Goal: Task Accomplishment & Management: Manage account settings

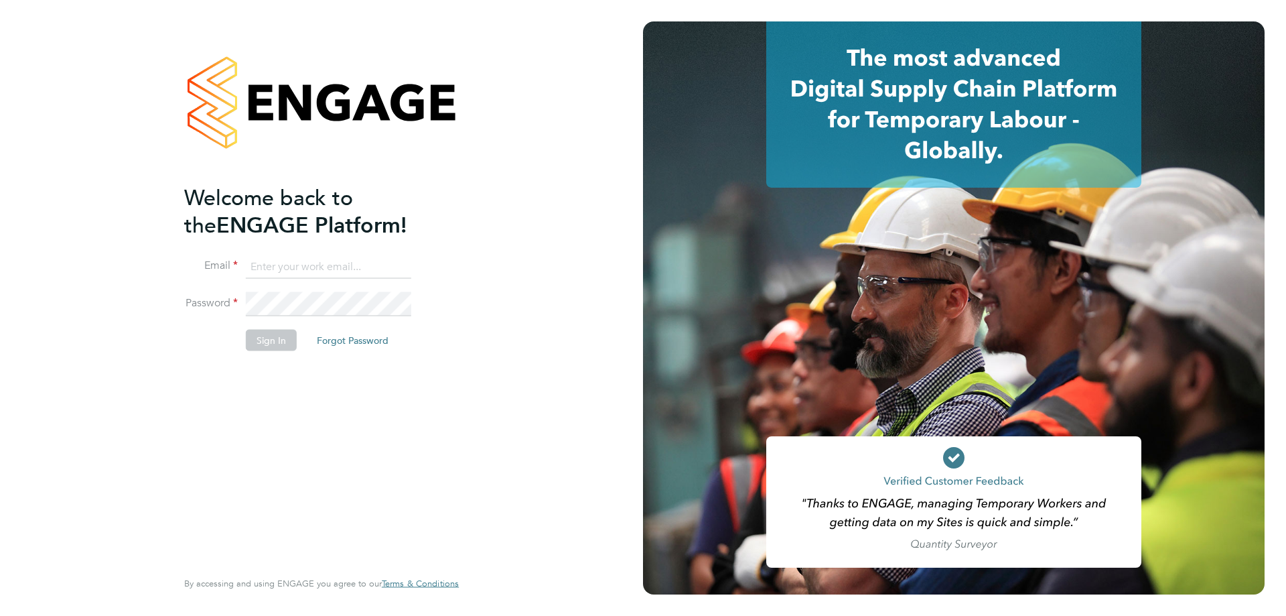
type input "suem@comsystems.co.uk"
click at [277, 340] on button "Sign In" at bounding box center [271, 339] width 51 height 21
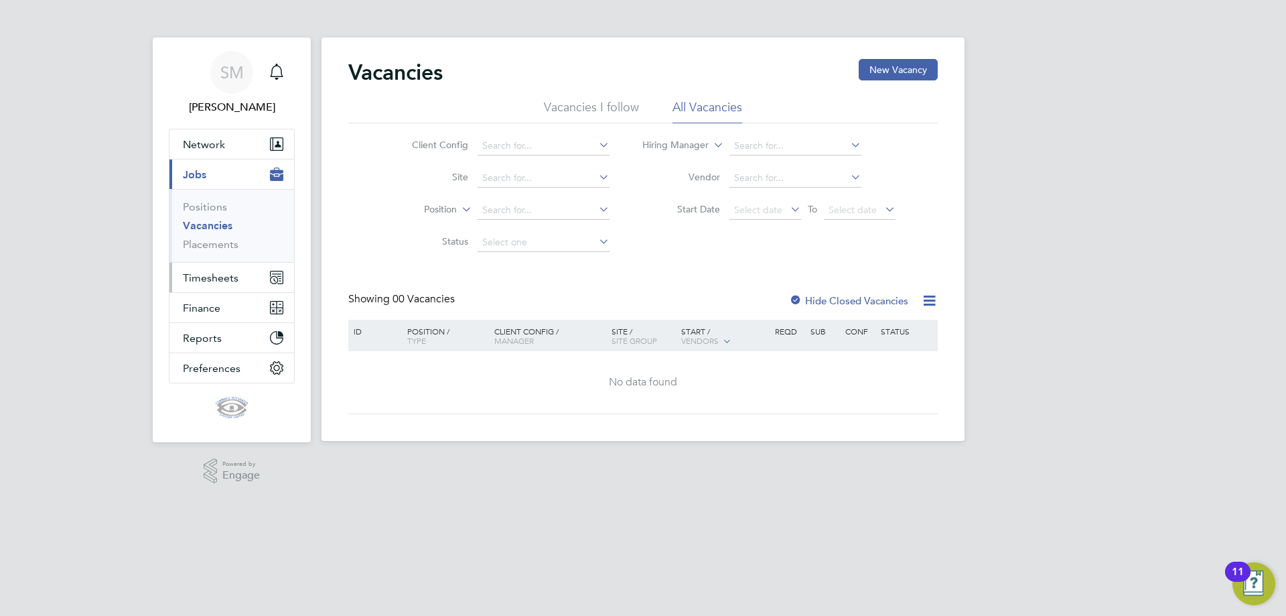
click at [203, 277] on span "Timesheets" at bounding box center [211, 277] width 56 height 13
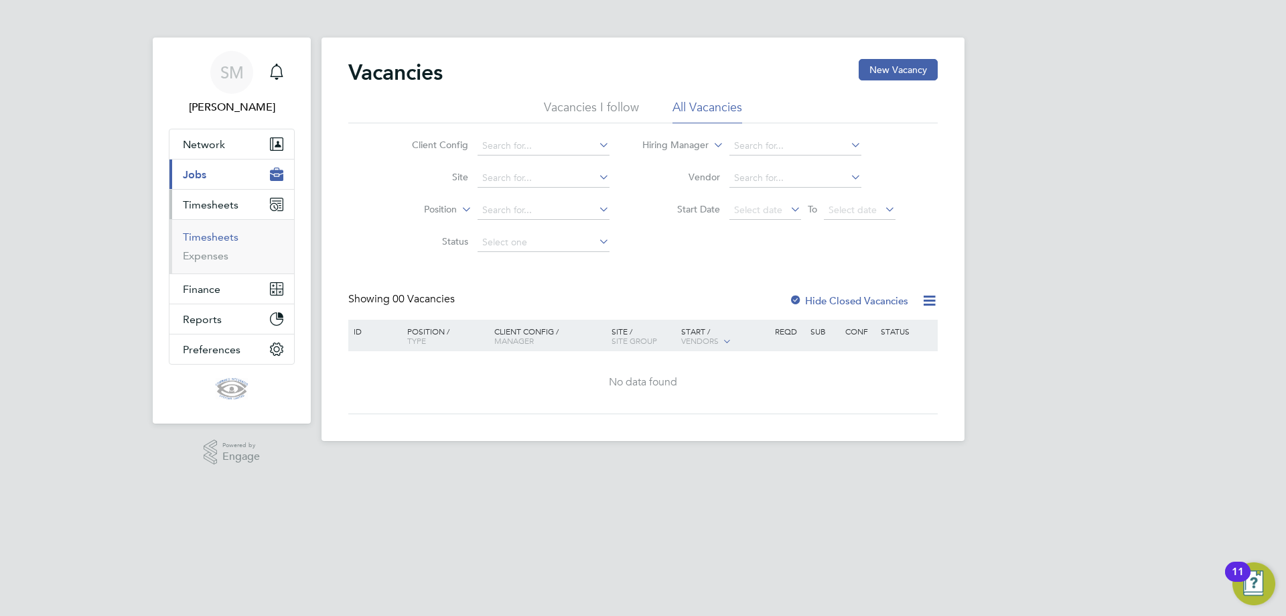
click at [218, 243] on link "Timesheets" at bounding box center [211, 236] width 56 height 13
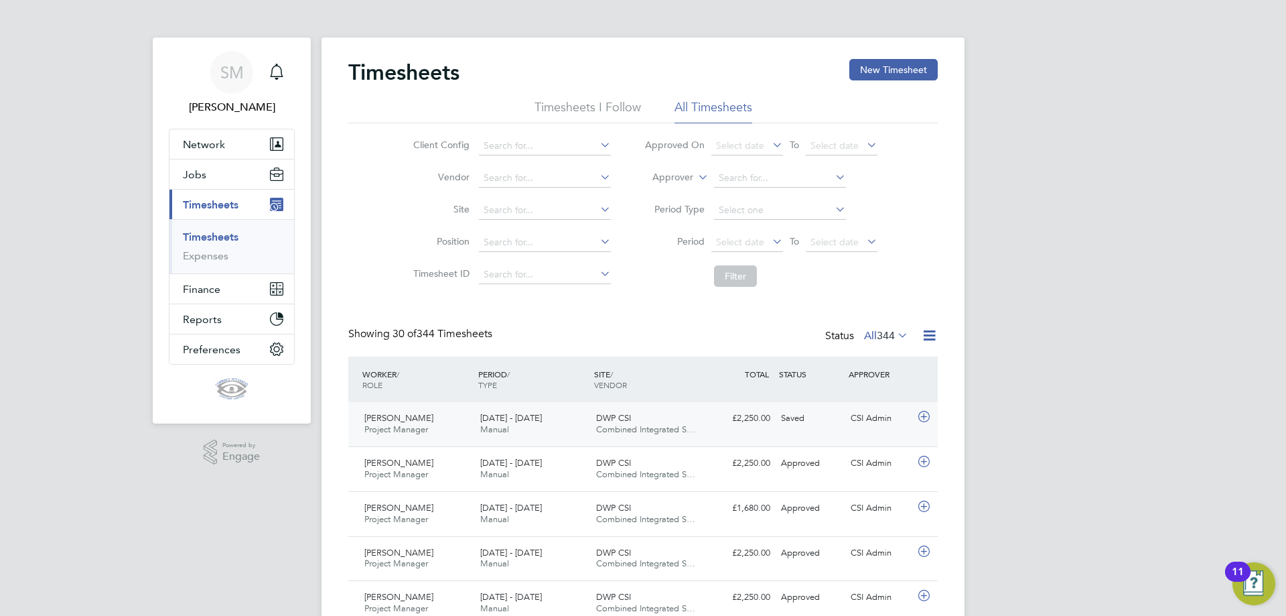
click at [843, 420] on div "Saved" at bounding box center [811, 418] width 70 height 22
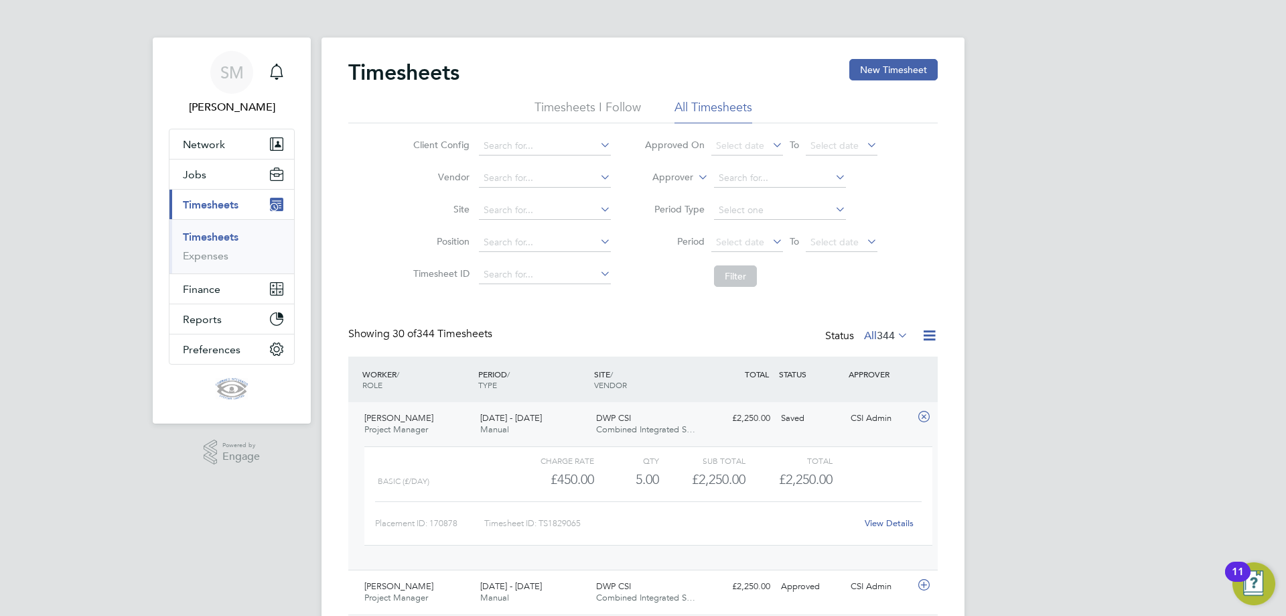
click at [893, 518] on link "View Details" at bounding box center [889, 522] width 49 height 11
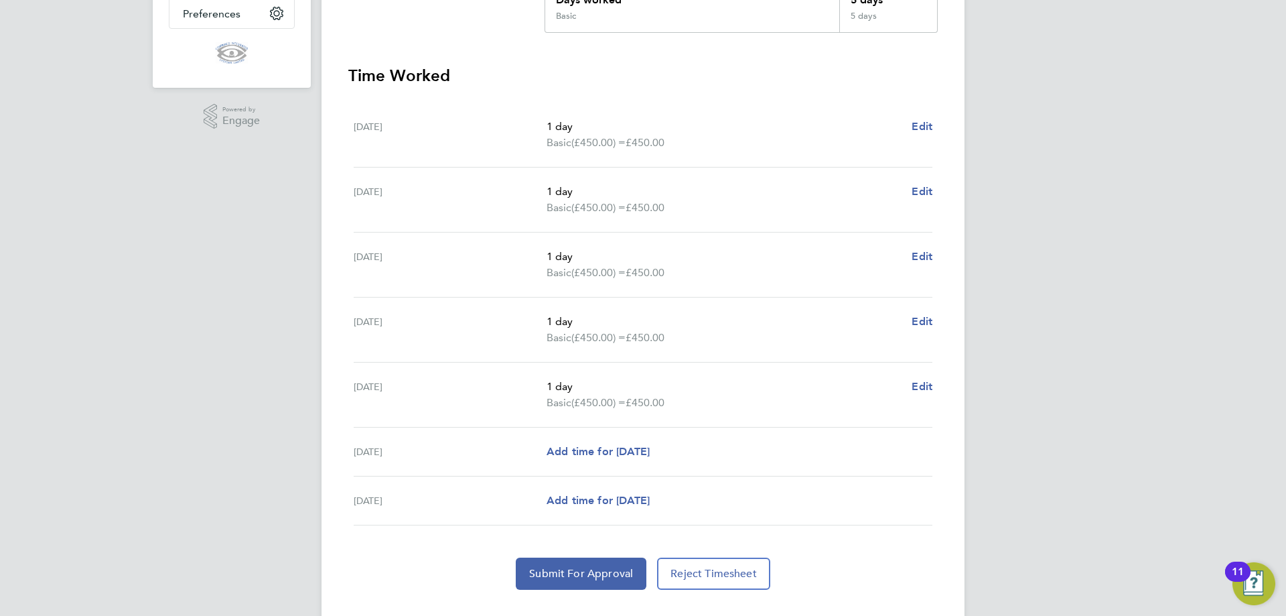
scroll to position [363, 0]
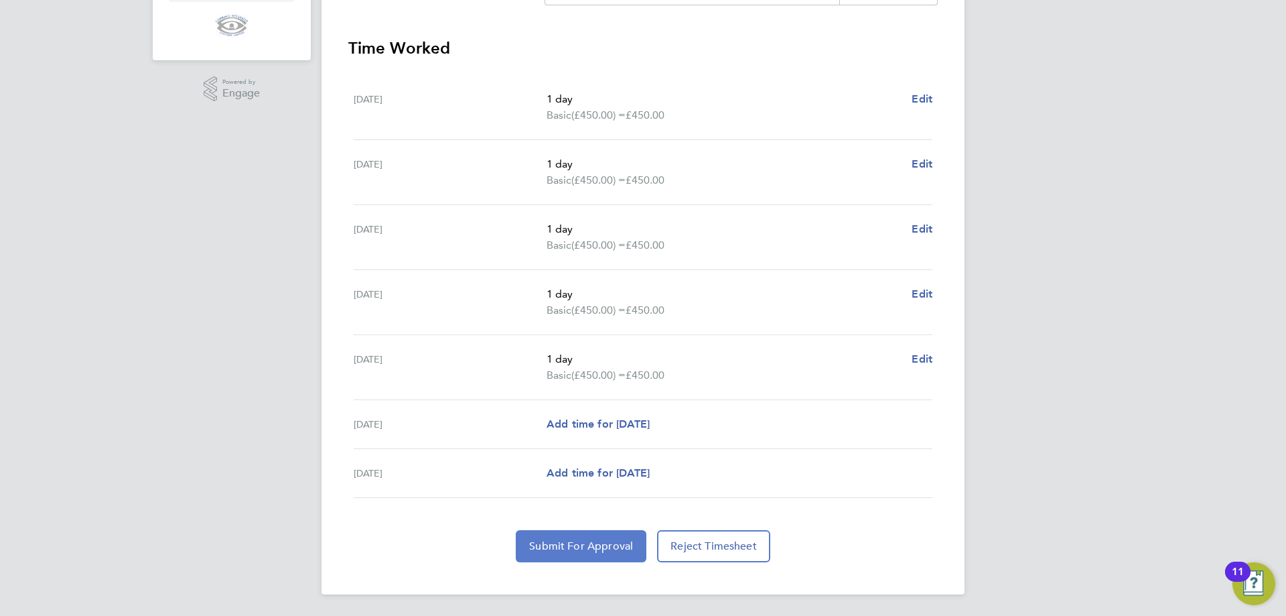
click at [596, 549] on span "Submit For Approval" at bounding box center [581, 545] width 104 height 13
